Goal: Information Seeking & Learning: Learn about a topic

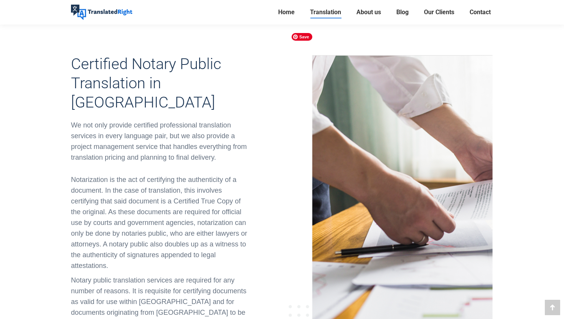
scroll to position [265, 0]
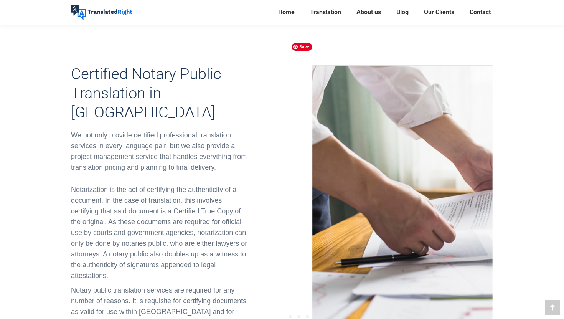
click at [195, 64] on h2 "Certified Notary Public Translation in [GEOGRAPHIC_DATA]" at bounding box center [161, 93] width 180 height 58
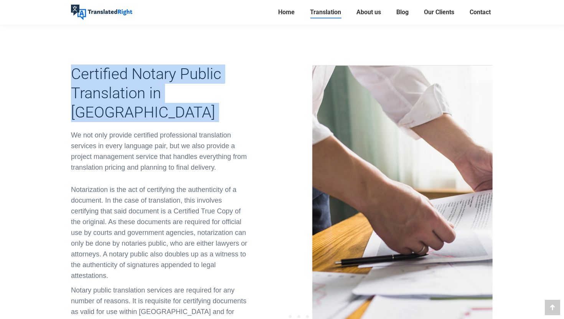
click at [200, 71] on h2 "Certified Notary Public Translation in [GEOGRAPHIC_DATA]" at bounding box center [161, 93] width 180 height 58
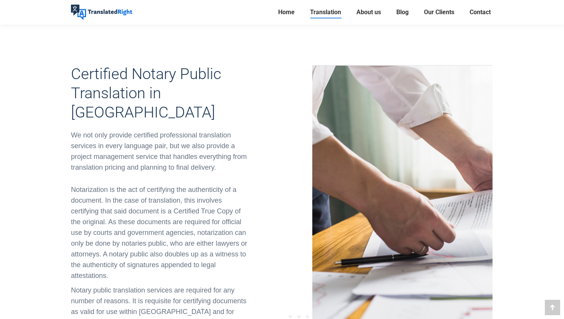
click at [200, 71] on h2 "Certified Notary Public Translation in [GEOGRAPHIC_DATA]" at bounding box center [161, 93] width 180 height 58
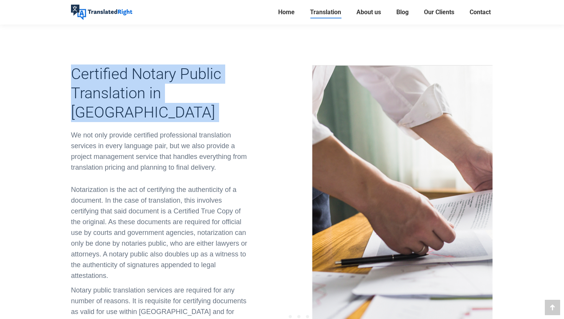
click at [218, 130] on div "We not only provide certified professional translation services in every langua…" at bounding box center [161, 151] width 180 height 43
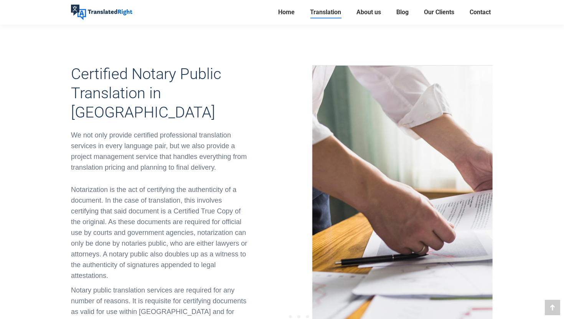
click at [218, 130] on div "We not only provide certified professional translation services in every langua…" at bounding box center [161, 151] width 180 height 43
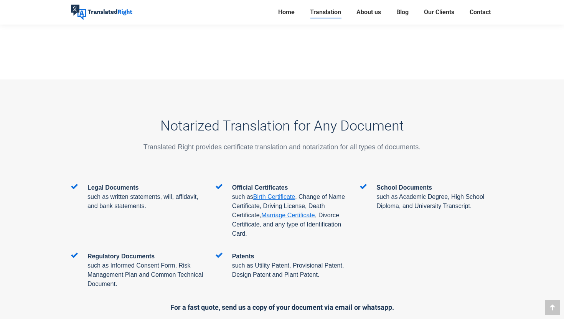
scroll to position [1539, 0]
